Goal: Find specific page/section: Find specific page/section

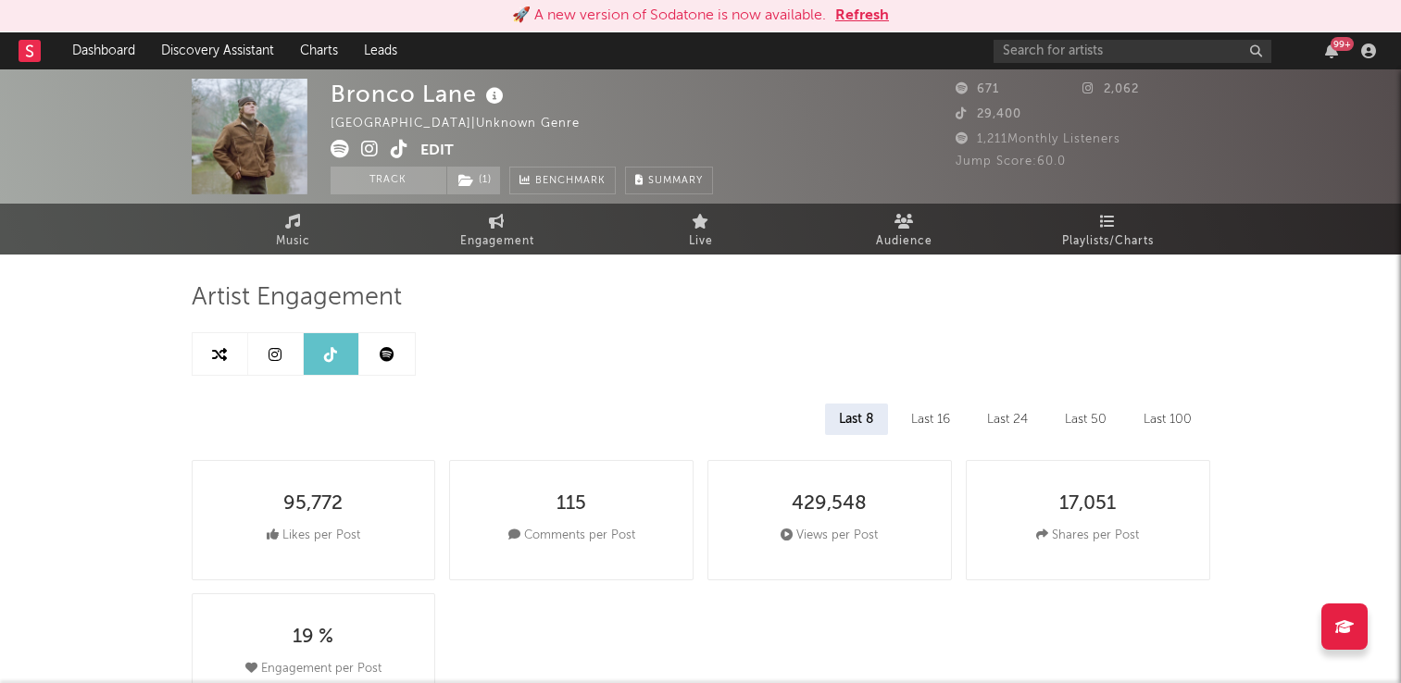
select select "6m"
click at [1147, 53] on input "text" at bounding box center [1133, 51] width 278 height 23
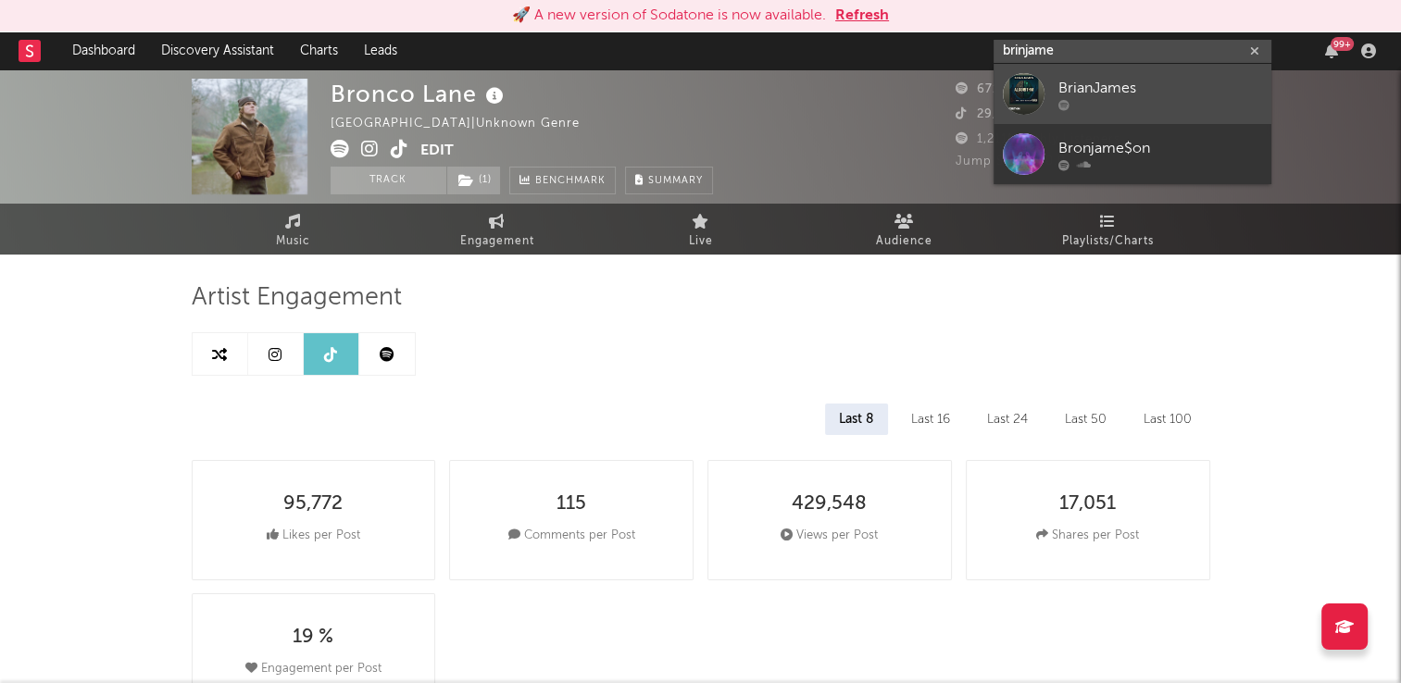
type input "brinjame"
click at [1104, 95] on div "BrianJames" at bounding box center [1160, 88] width 204 height 22
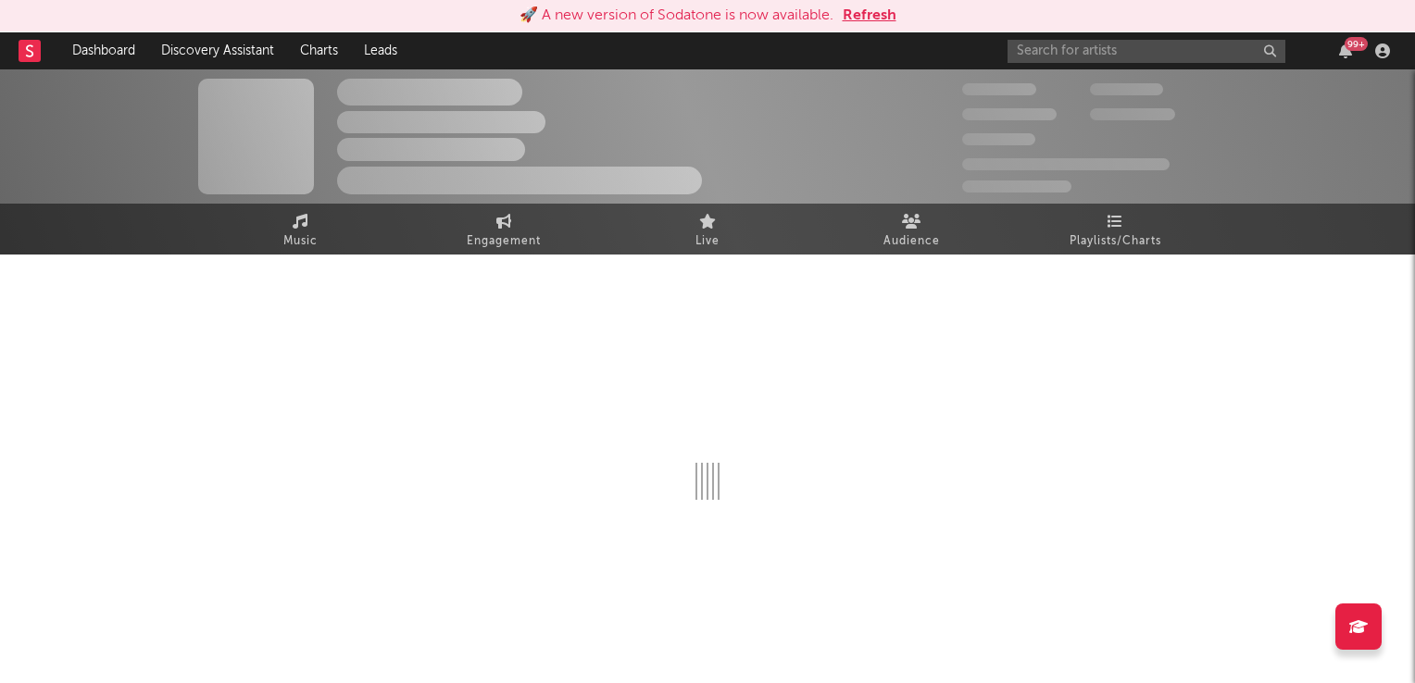
select select "1w"
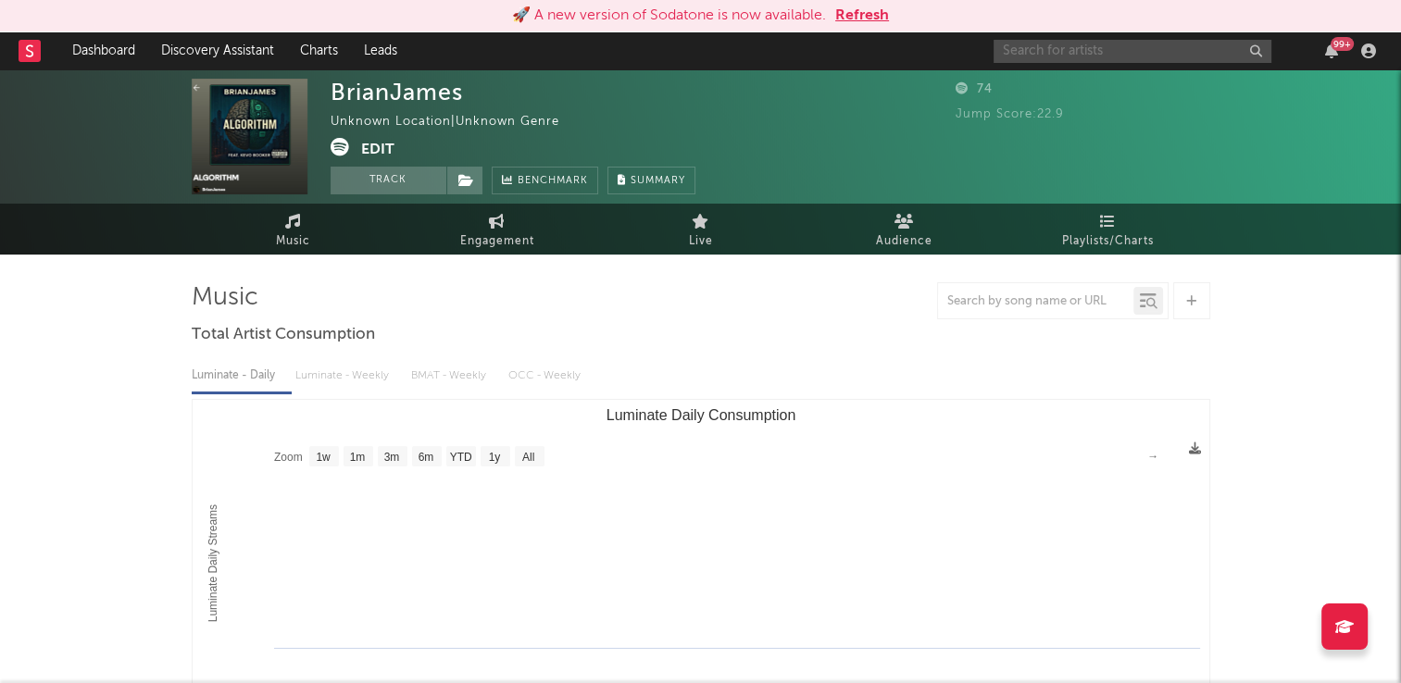
click at [1085, 54] on input "text" at bounding box center [1133, 51] width 278 height 23
click at [1080, 50] on input "brianjaim" at bounding box center [1133, 51] width 278 height 23
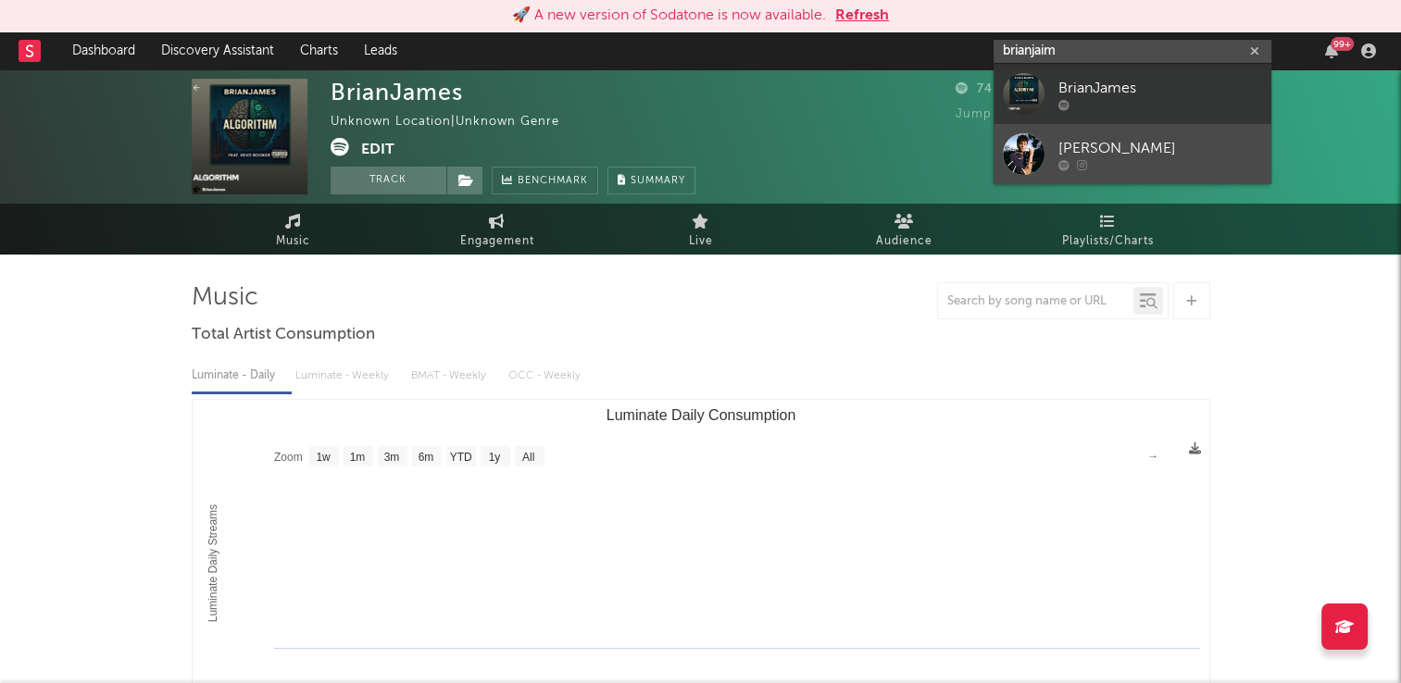
type input "brianjaim"
click at [1079, 148] on div "[PERSON_NAME]" at bounding box center [1160, 148] width 204 height 22
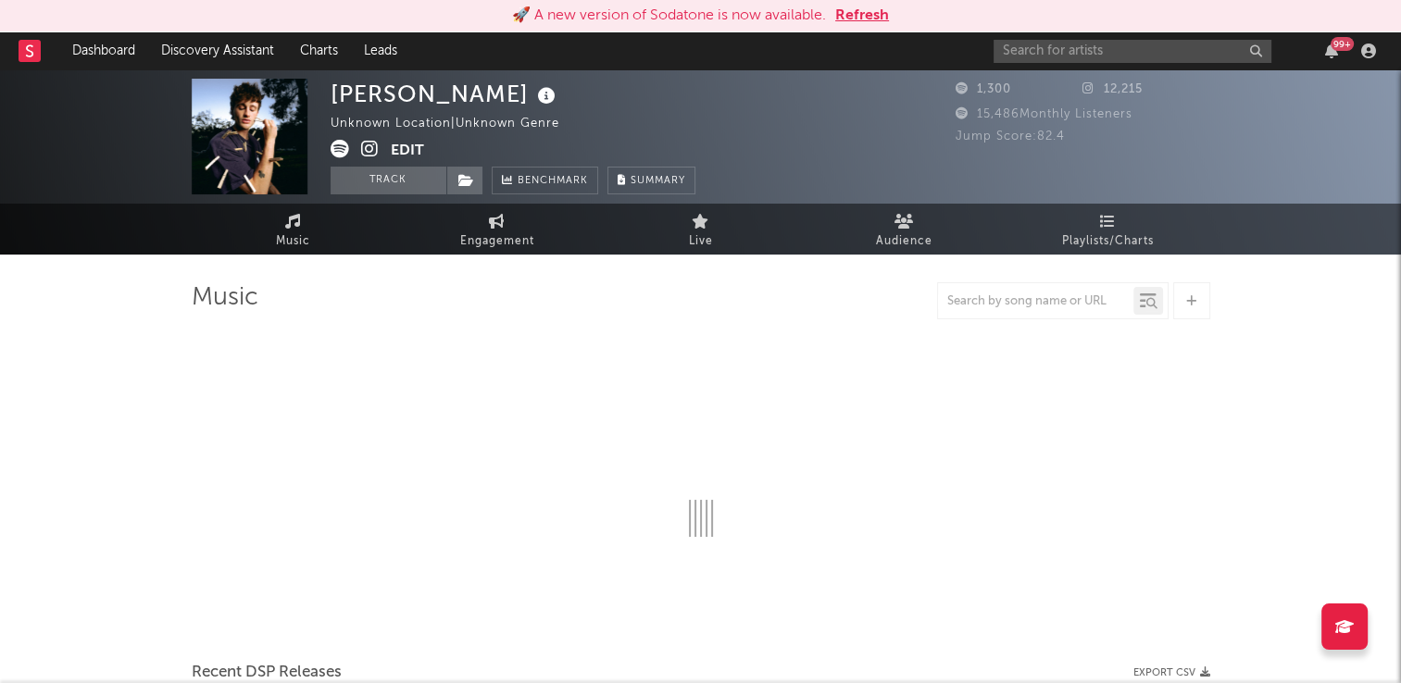
select select "1w"
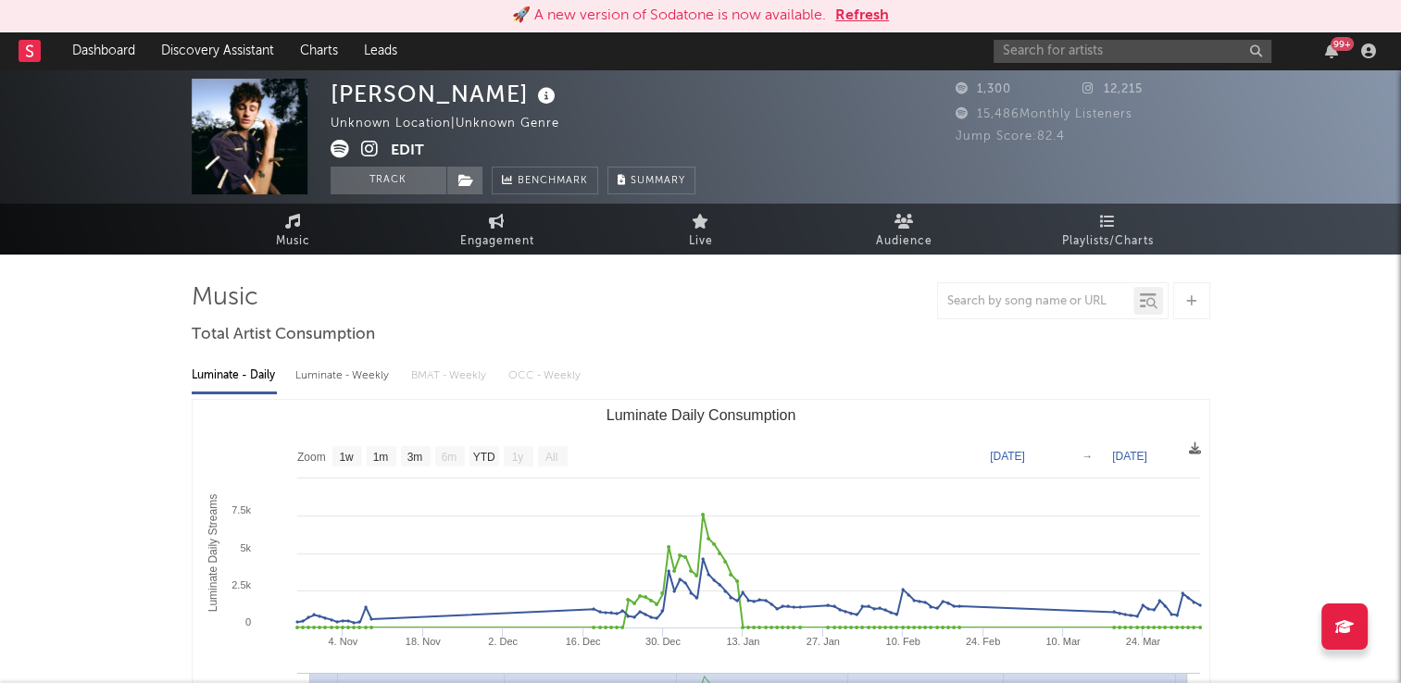
click at [533, 96] on icon at bounding box center [546, 96] width 27 height 26
click at [608, 98] on div "[PERSON_NAME] Unknown Location | Unknown Genre Edit Track Benchmark Summary" at bounding box center [513, 137] width 365 height 116
click at [374, 148] on icon at bounding box center [370, 149] width 18 height 19
click at [1031, 51] on input "text" at bounding box center [1133, 51] width 278 height 23
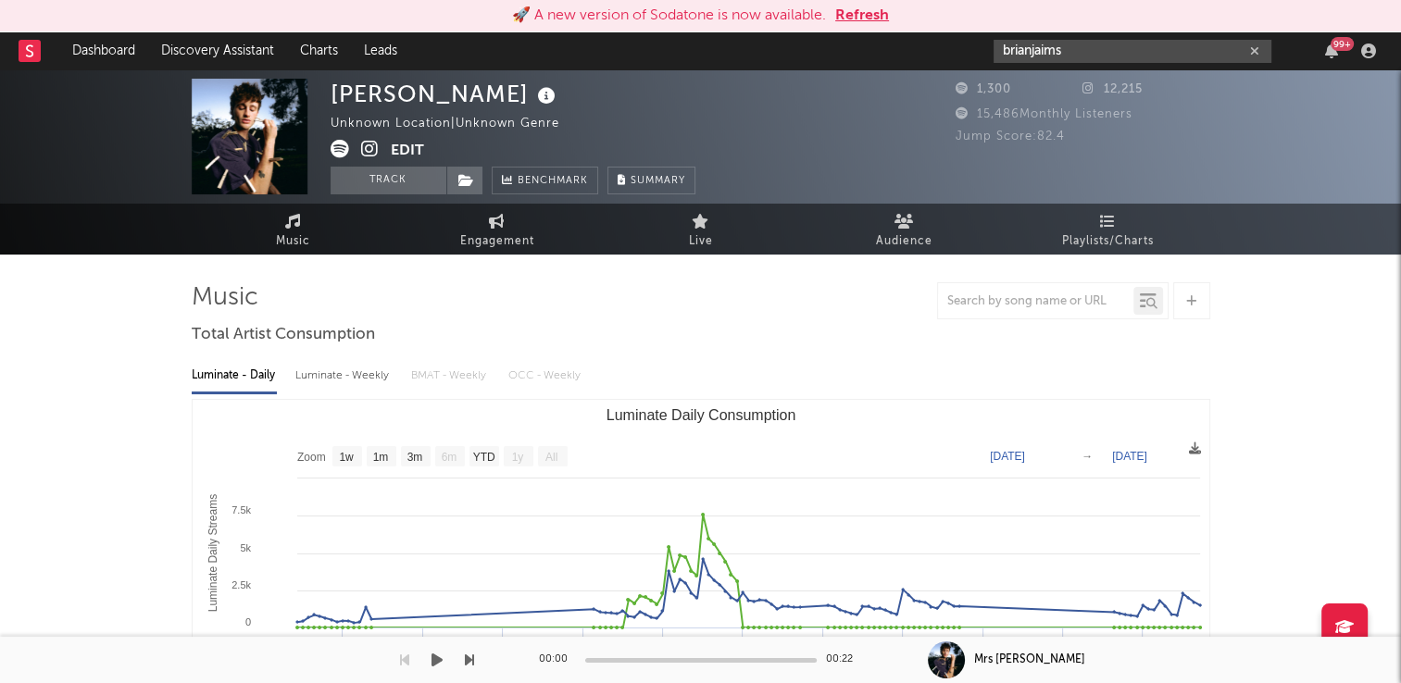
type input "brianjaims"
